Goal: Task Accomplishment & Management: Use online tool/utility

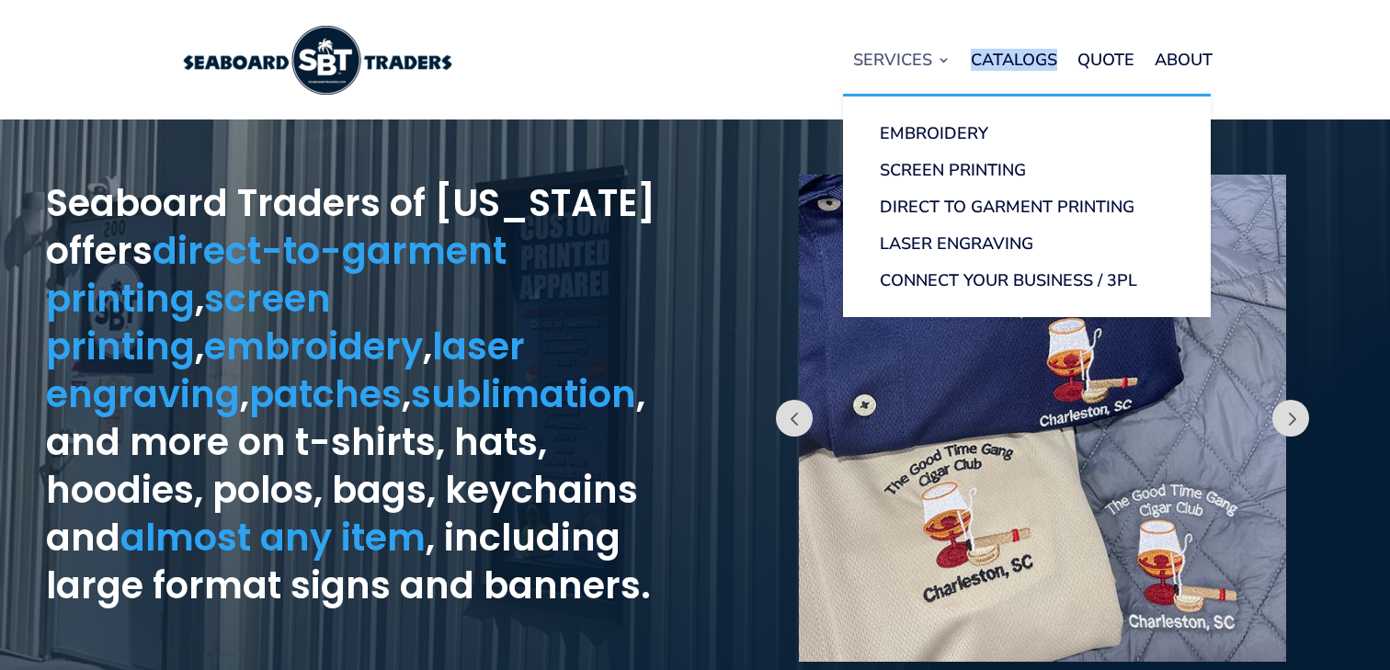
click at [914, 51] on link "Services" at bounding box center [901, 60] width 97 height 70
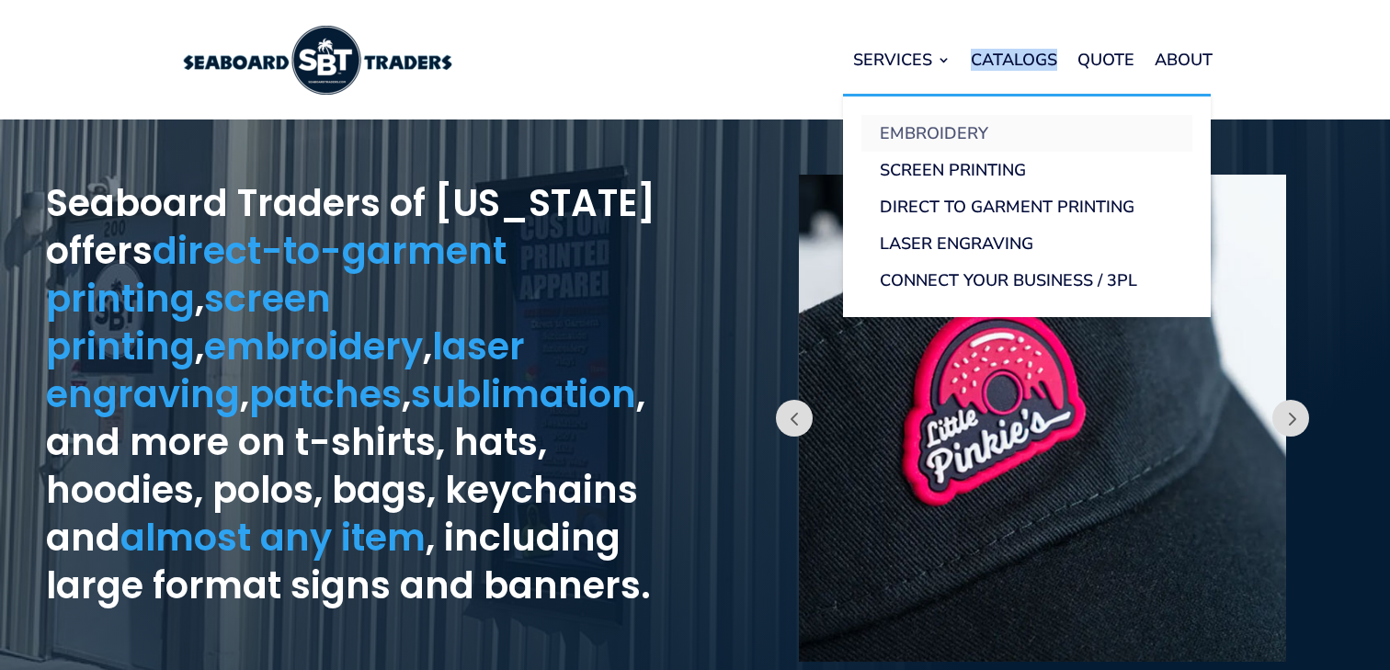
click at [928, 127] on link "Embroidery" at bounding box center [1026, 133] width 331 height 37
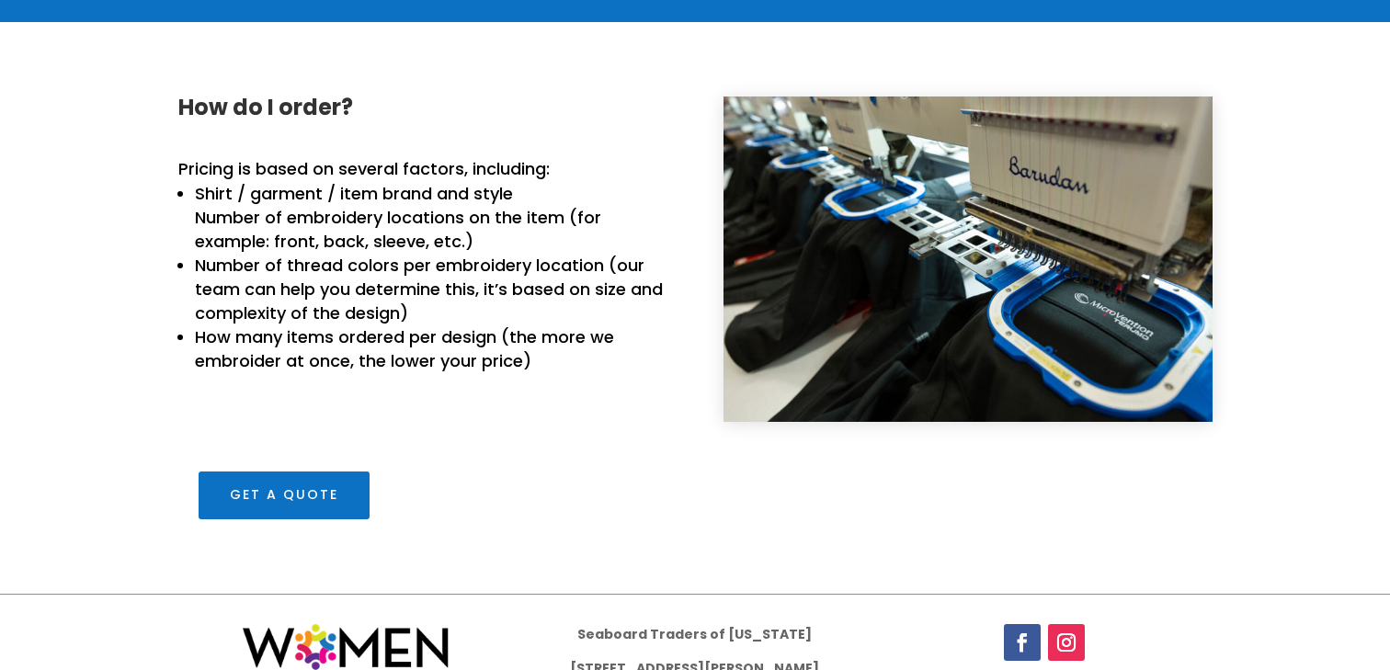
scroll to position [2056, 0]
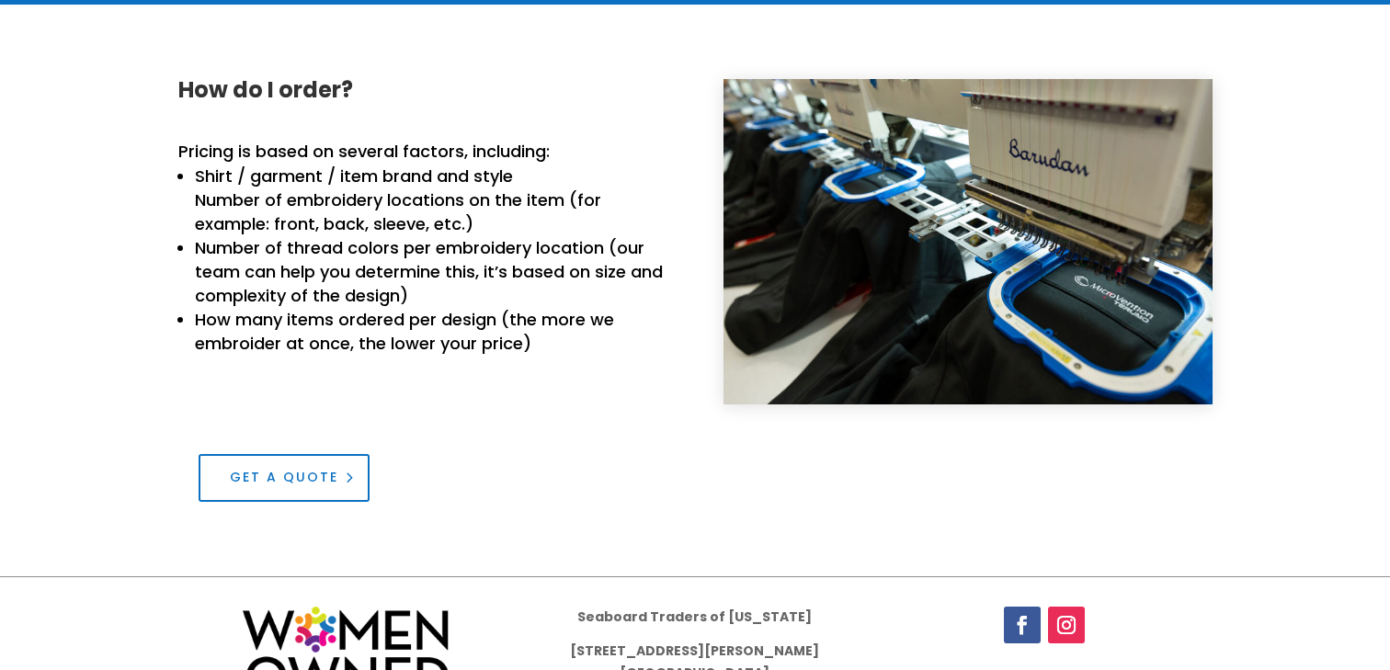
click at [299, 473] on link "Get a Quote" at bounding box center [284, 478] width 171 height 48
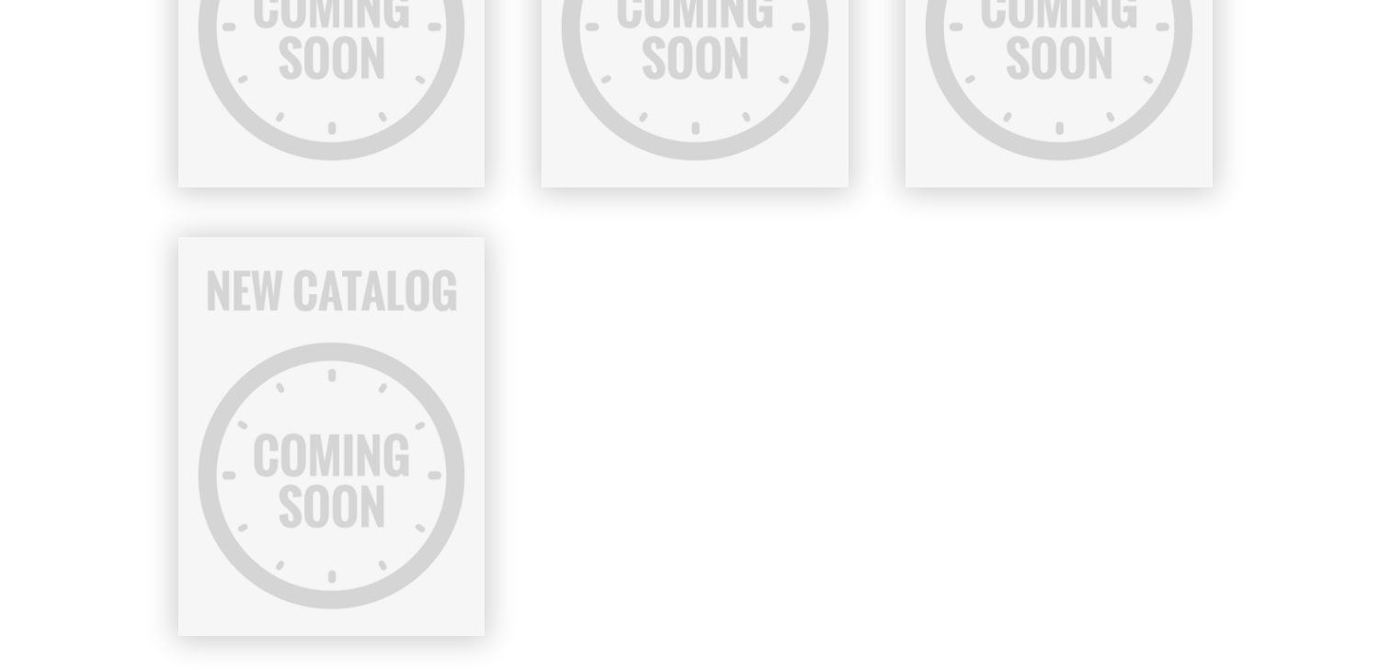
scroll to position [1981, 0]
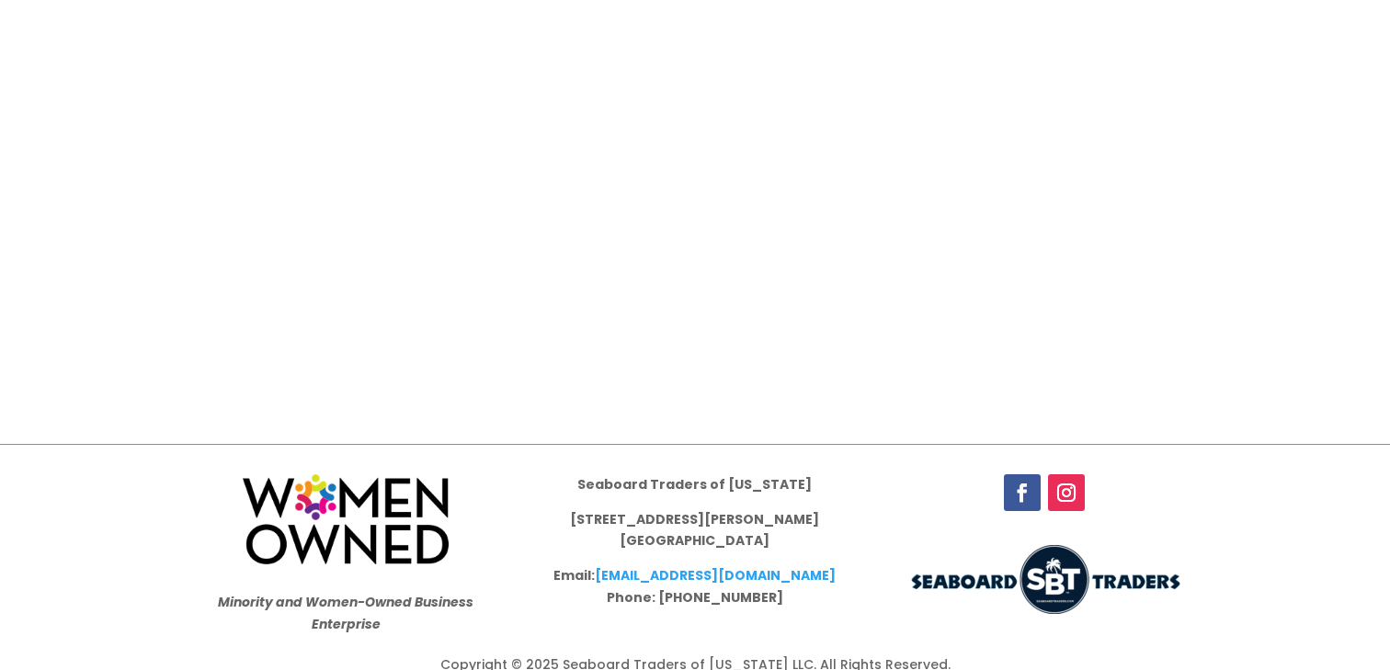
scroll to position [2436, 0]
